Goal: Find specific page/section: Find specific page/section

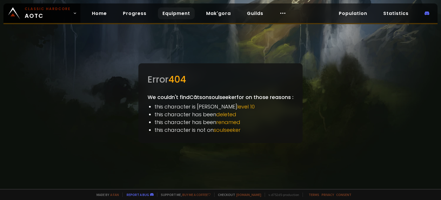
click at [170, 11] on link "Equipment" at bounding box center [176, 13] width 37 height 12
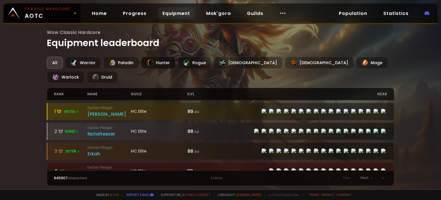
click at [155, 62] on div "Hunter" at bounding box center [158, 63] width 34 height 12
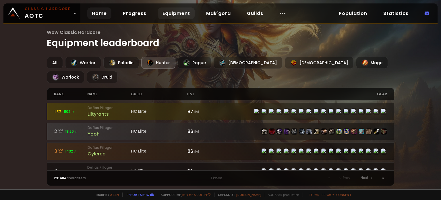
click at [99, 13] on link "Home" at bounding box center [99, 13] width 24 height 12
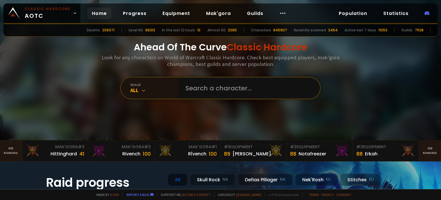
click at [94, 10] on link "Home" at bounding box center [99, 13] width 24 height 12
click at [235, 90] on input "text" at bounding box center [247, 88] width 131 height 21
paste input "Cãts"
type input "Cãts"
click at [145, 84] on div "realm" at bounding box center [154, 84] width 48 height 4
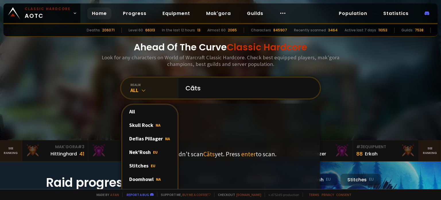
click at [144, 84] on div "realm" at bounding box center [154, 84] width 48 height 4
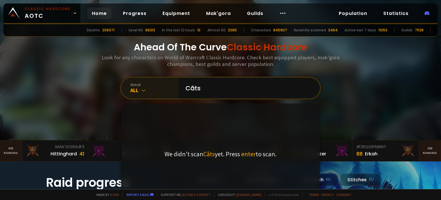
click at [144, 84] on div "realm" at bounding box center [154, 84] width 48 height 4
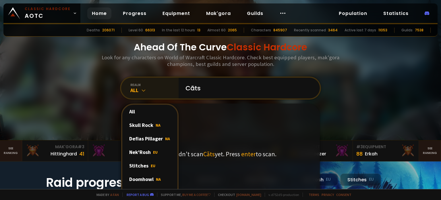
click at [144, 84] on div "realm" at bounding box center [154, 84] width 48 height 4
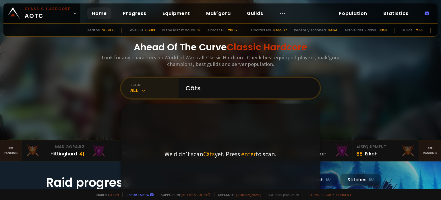
click at [157, 86] on div "realm" at bounding box center [154, 84] width 48 height 4
click at [216, 92] on input "Cãts" at bounding box center [247, 88] width 131 height 21
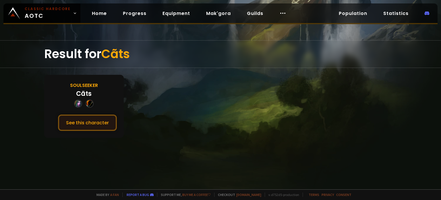
click at [89, 119] on button "See this character" at bounding box center [87, 122] width 59 height 16
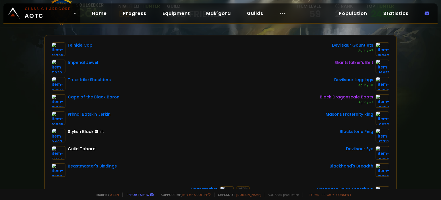
scroll to position [57, 0]
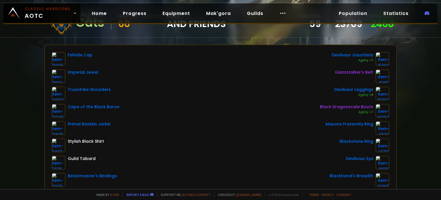
click at [8, 101] on div "Scan character a few seconds ago Soulseeker Cãts Night Elf Hunter 60 guild And …" at bounding box center [220, 94] width 441 height 189
